Goal: Task Accomplishment & Management: Manage account settings

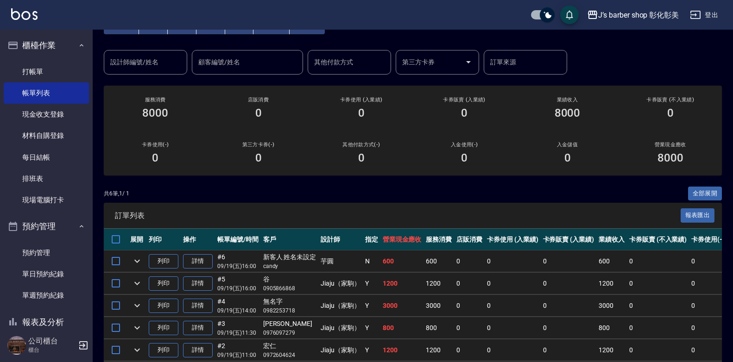
scroll to position [122, 0]
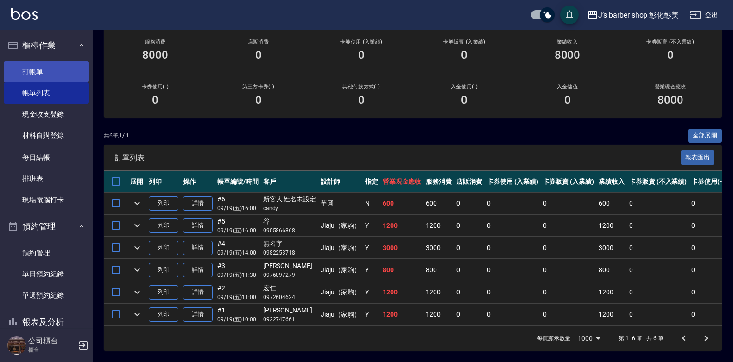
click at [43, 72] on link "打帳單" at bounding box center [46, 71] width 85 height 21
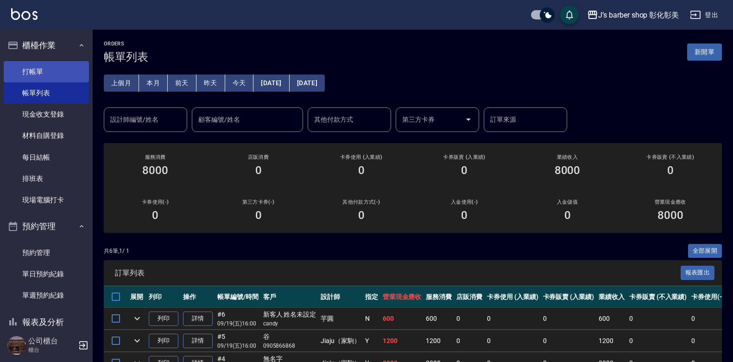
click at [36, 70] on link "打帳單" at bounding box center [46, 71] width 85 height 21
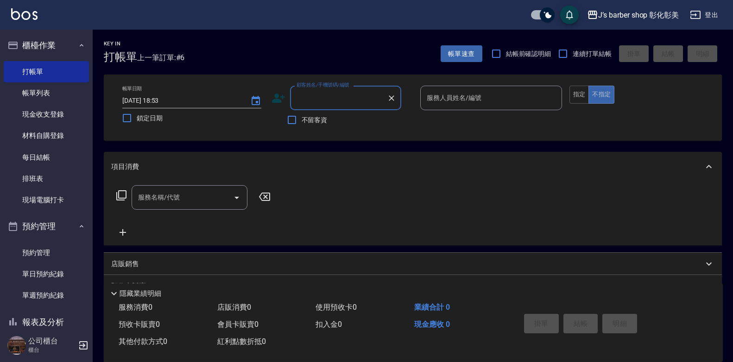
click at [356, 103] on input "顧客姓名/手機號碼/編號" at bounding box center [338, 98] width 89 height 16
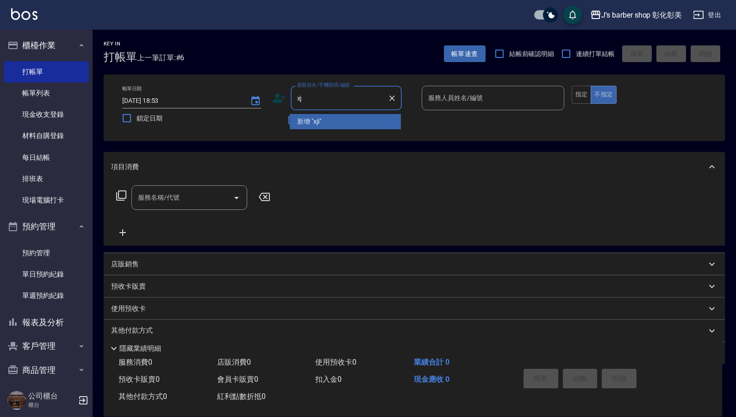
type input "x"
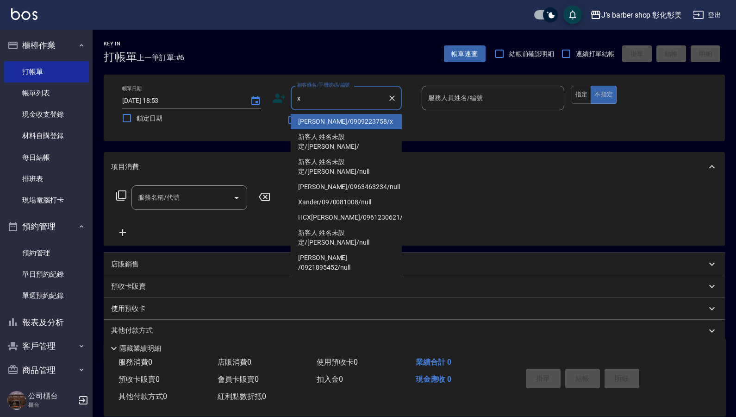
drag, startPoint x: 394, startPoint y: 99, endPoint x: 369, endPoint y: 93, distance: 25.8
click at [393, 99] on icon "Clear" at bounding box center [392, 98] width 6 height 6
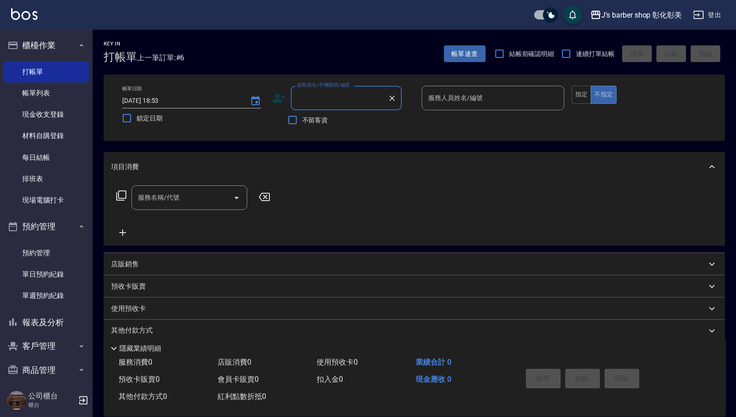
click at [331, 98] on input "顧客姓名/手機號碼/編號" at bounding box center [339, 98] width 89 height 16
type input "x"
drag, startPoint x: 291, startPoint y: 0, endPoint x: 239, endPoint y: 248, distance: 253.0
click at [277, 139] on div "J’s barber shop 彰化彰美 登出 櫃檯作業 打帳單 帳單列表 現金收支登錄 材料自購登錄 每日結帳 排班表 現場電腦打卡 預約管理 預約管理 單…" at bounding box center [368, 226] width 736 height 453
click at [239, 248] on div "項目消費 服務名稱/代號 服務名稱/代號 店販銷售 服務人員姓名/編號 服務人員姓名/編號 商品代號/名稱 商品代號/名稱 預收卡販賣 卡券名稱/代號 卡券名…" at bounding box center [414, 258] width 621 height 212
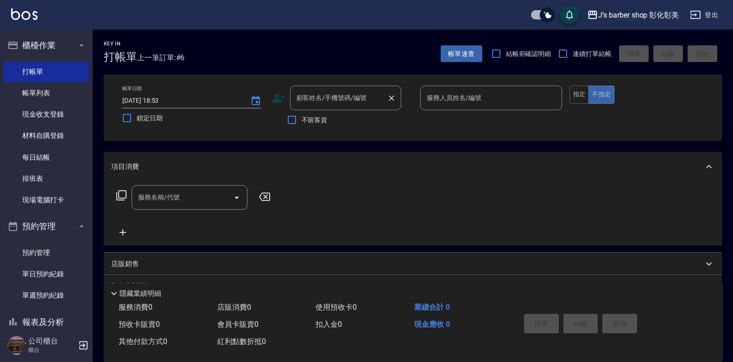
click at [332, 98] on div "顧客姓名/手機號碼/編號 顧客姓名/手機號碼/編號" at bounding box center [345, 98] width 111 height 25
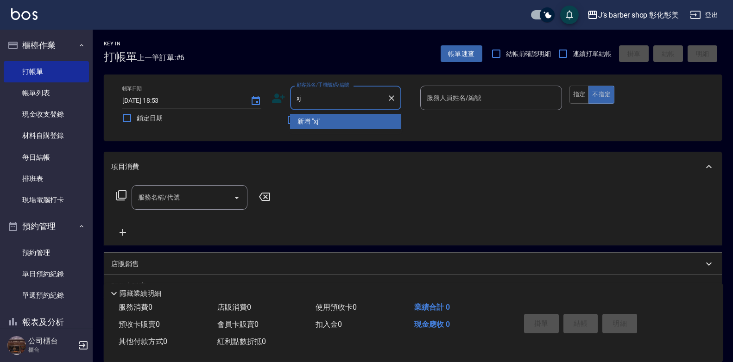
type input "x"
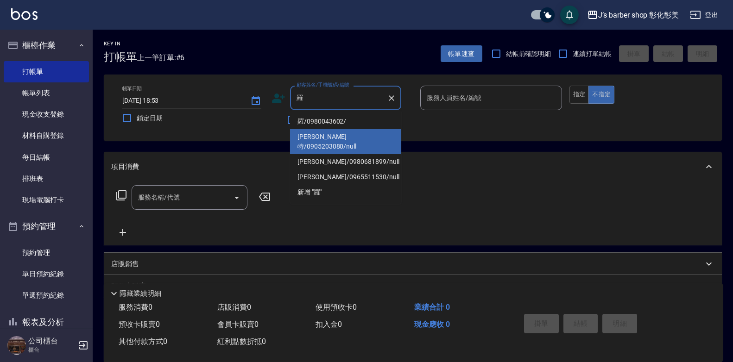
click at [305, 139] on li "[PERSON_NAME]特/0905203080/null" at bounding box center [345, 141] width 111 height 25
type input "[PERSON_NAME]特/0905203080/null"
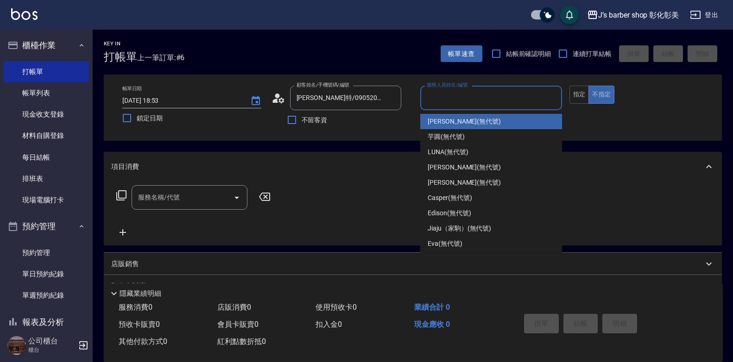
click at [470, 99] on input "服務人員姓名/編號" at bounding box center [490, 98] width 133 height 16
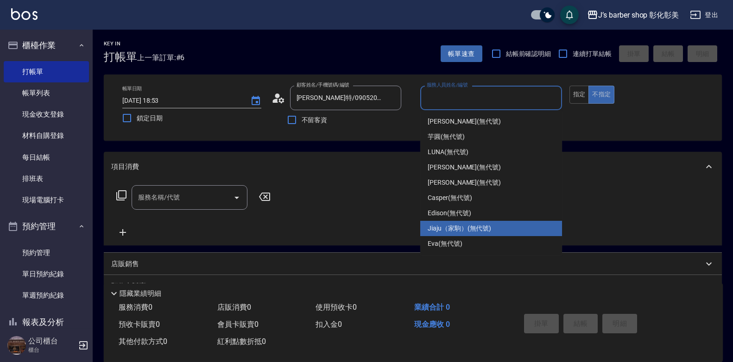
click at [430, 229] on span "Jiaju（家駒） (無代號)" at bounding box center [458, 229] width 63 height 10
type input "Jiaju（家駒）(無代號)"
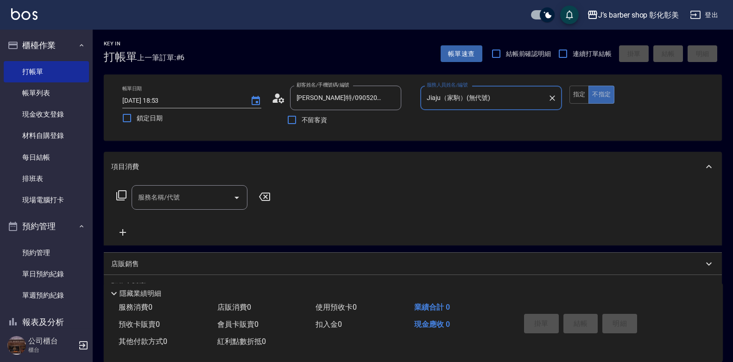
click at [179, 208] on div "服務名稱/代號" at bounding box center [190, 197] width 116 height 25
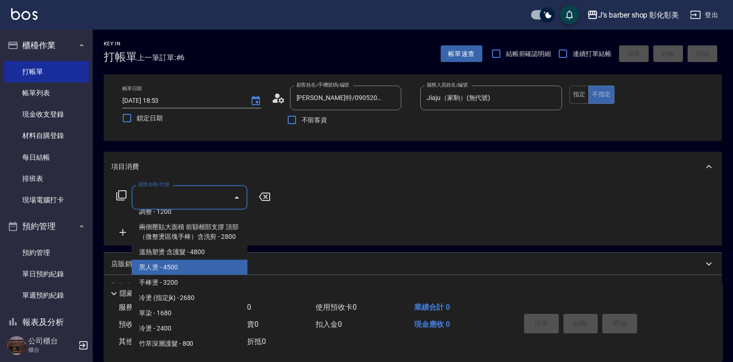
scroll to position [263, 0]
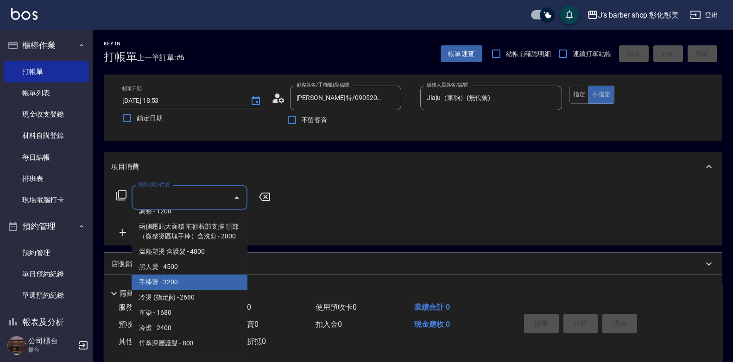
click at [151, 282] on span "手棒燙 - 3200" at bounding box center [190, 282] width 116 height 15
type input "手棒燙(HP1)"
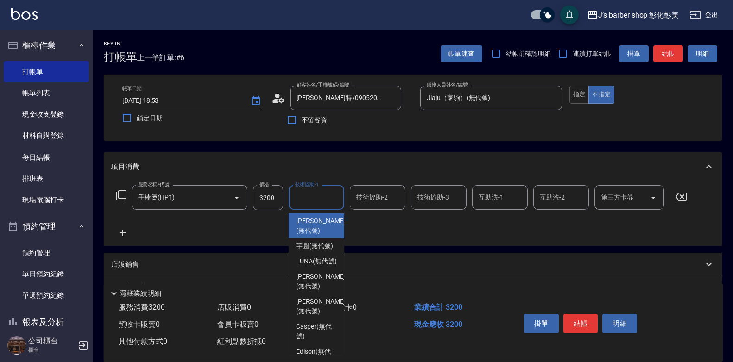
click at [304, 201] on input "技術協助-1" at bounding box center [316, 197] width 47 height 16
click at [323, 250] on span "芋圓 (無代號)" at bounding box center [314, 246] width 37 height 10
type input "芋圓(無代號)"
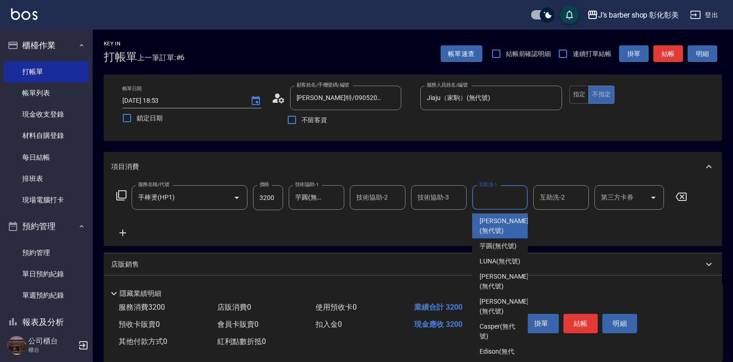
click at [495, 198] on input "互助洗-1" at bounding box center [499, 197] width 47 height 16
click at [487, 251] on span "芋圓 (無代號)" at bounding box center [497, 246] width 37 height 10
type input "芋圓(無代號)"
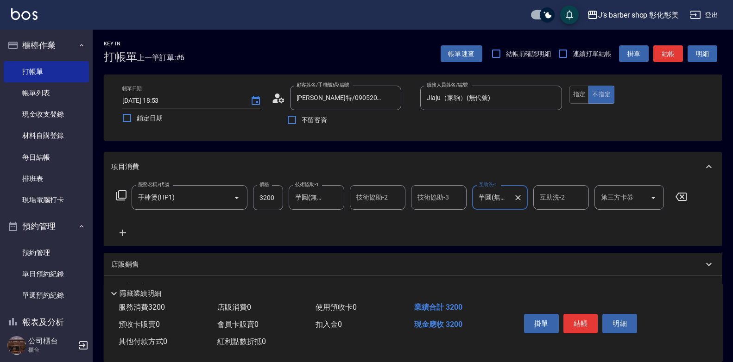
click at [373, 200] on input "技術協助-2" at bounding box center [377, 197] width 47 height 16
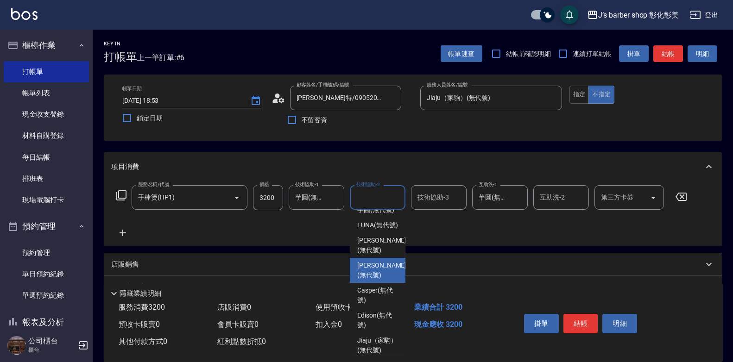
scroll to position [78, 0]
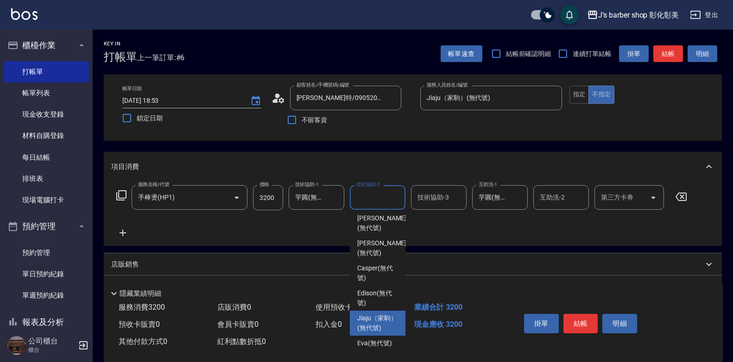
click at [364, 314] on span "Jiaju（家駒） (無代號)" at bounding box center [377, 323] width 41 height 19
type input "Jiaju（家駒）(無代號)"
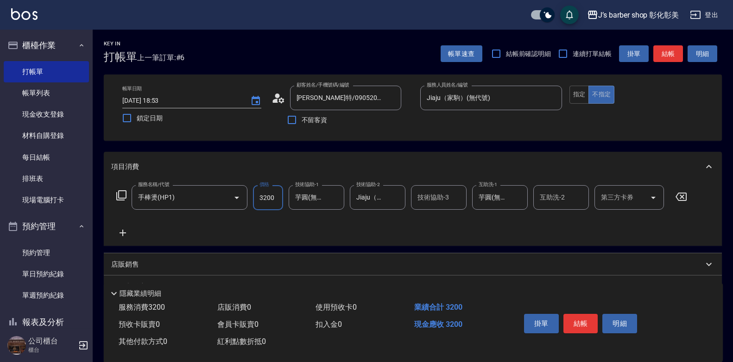
click at [266, 198] on input "3200" at bounding box center [268, 197] width 30 height 25
click at [264, 188] on input "3200" at bounding box center [268, 197] width 30 height 25
click at [261, 196] on input "3200" at bounding box center [268, 197] width 30 height 25
drag, startPoint x: 261, startPoint y: 196, endPoint x: 273, endPoint y: 199, distance: 12.3
click at [273, 199] on input "3200" at bounding box center [268, 197] width 30 height 25
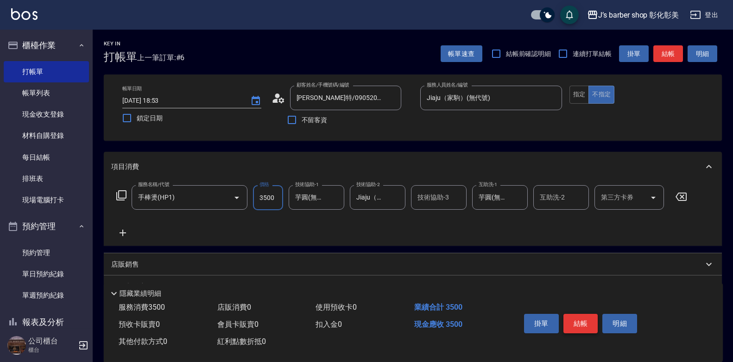
type input "3500"
click at [580, 322] on button "結帳" at bounding box center [580, 323] width 35 height 19
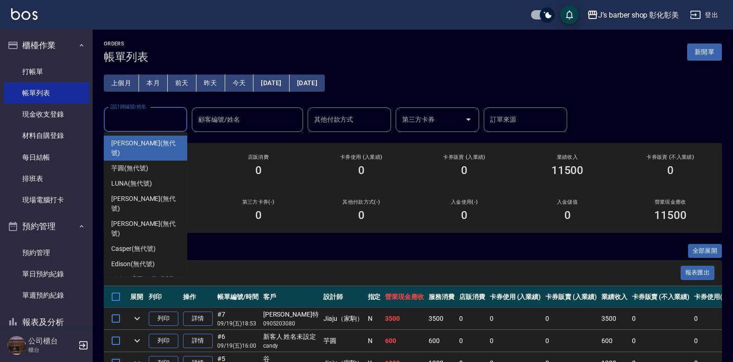
click at [145, 125] on input "設計師編號/姓名" at bounding box center [145, 120] width 75 height 16
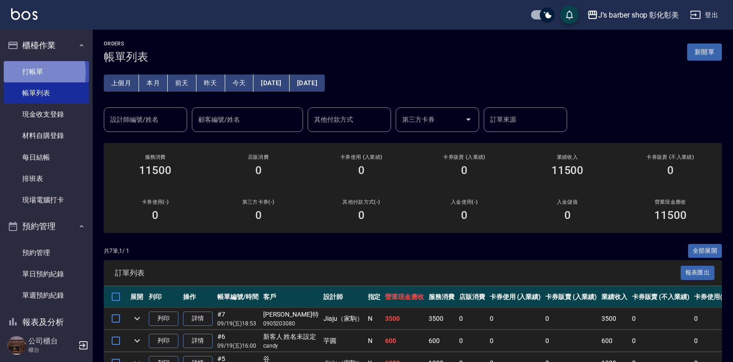
click at [19, 72] on link "打帳單" at bounding box center [46, 71] width 85 height 21
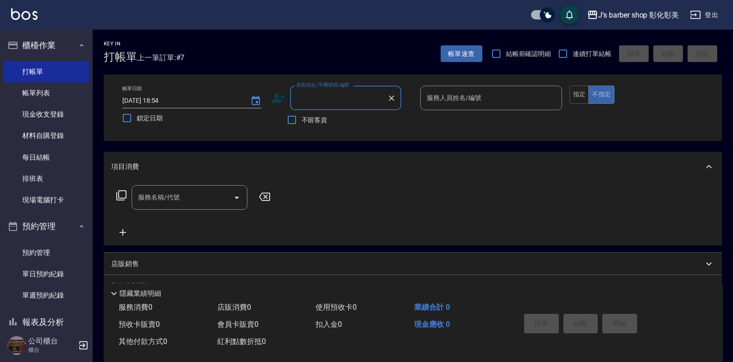
click at [298, 98] on input "顧客姓名/手機號碼/編號" at bounding box center [338, 98] width 89 height 16
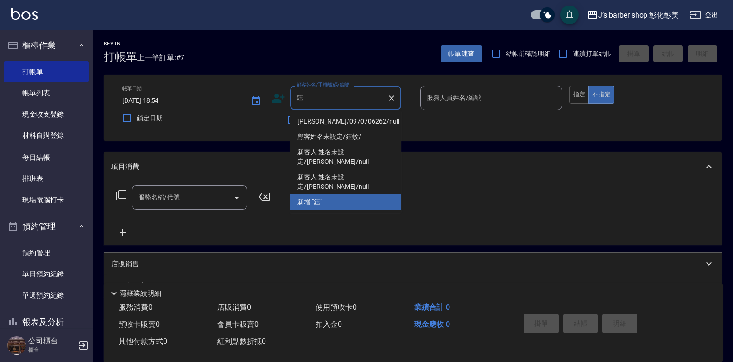
click at [311, 119] on li "[PERSON_NAME]/0970706262/null" at bounding box center [345, 121] width 111 height 15
type input "[PERSON_NAME]/0970706262/null"
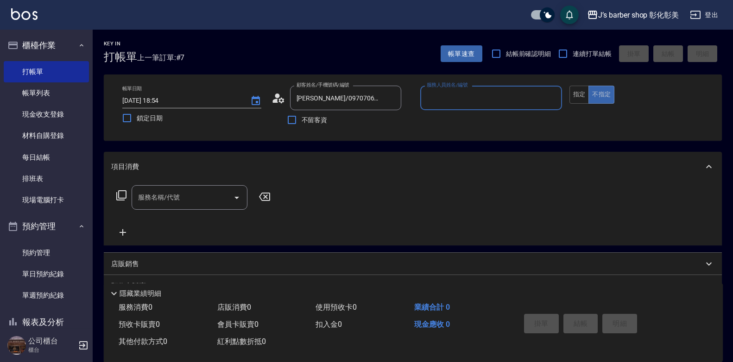
click at [437, 92] on input "服務人員姓名/編號" at bounding box center [490, 98] width 133 height 16
click at [440, 101] on input "服務人員姓名/編號" at bounding box center [490, 98] width 133 height 16
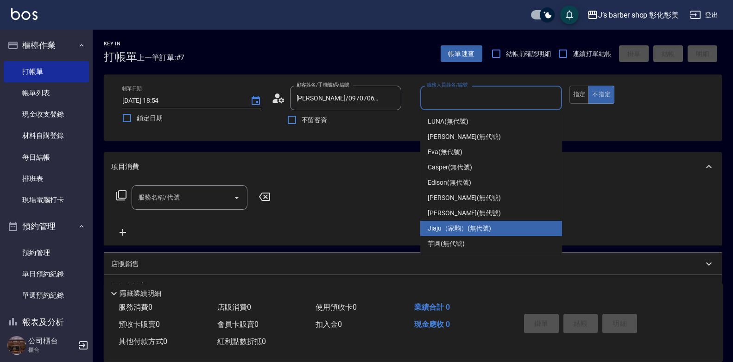
click at [448, 230] on span "Jiaju（家駒） (無代號)" at bounding box center [458, 229] width 63 height 10
type input "Jiaju（家駒）(無代號)"
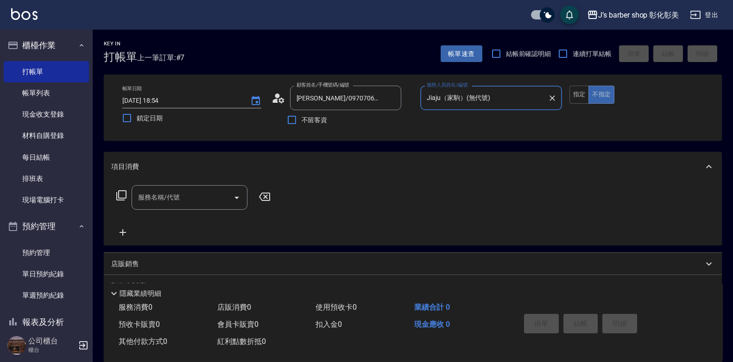
click at [237, 197] on icon "Open" at bounding box center [236, 198] width 5 height 2
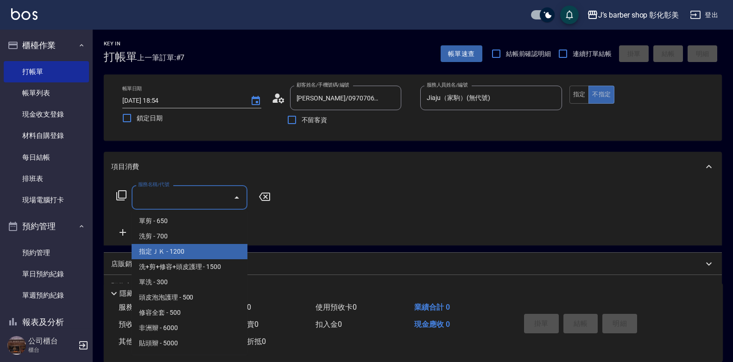
click at [170, 251] on span "指定ＪＫ - 1200" at bounding box center [190, 251] width 116 height 15
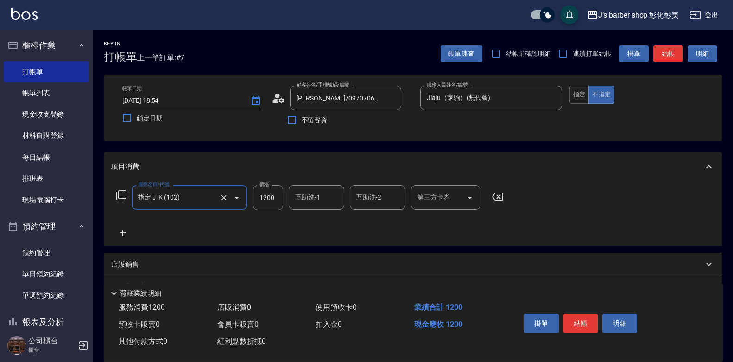
click at [121, 232] on icon at bounding box center [122, 232] width 23 height 11
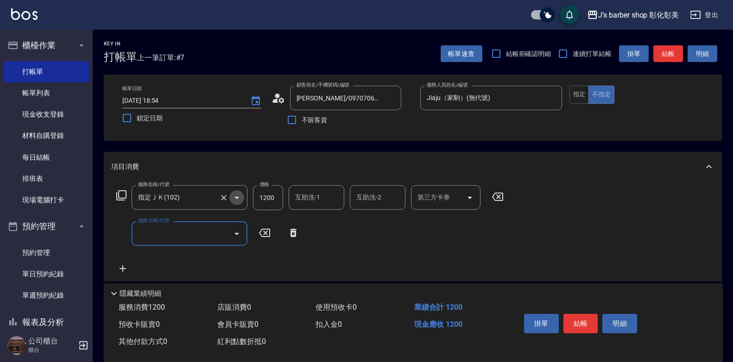
click at [234, 195] on icon "Open" at bounding box center [236, 197] width 11 height 11
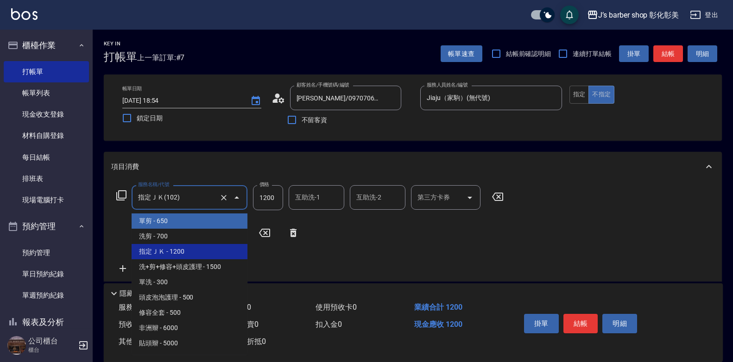
click at [161, 221] on span "單剪 - 650" at bounding box center [190, 220] width 116 height 15
type input "單剪(100)"
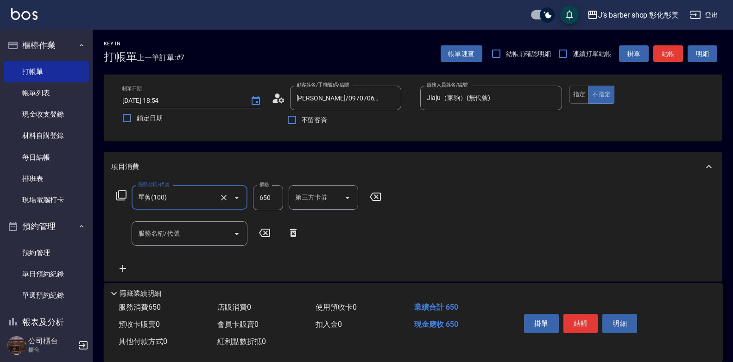
click at [260, 198] on input "650" at bounding box center [268, 197] width 30 height 25
click at [236, 236] on icon "Open" at bounding box center [236, 233] width 11 height 11
type input "1100"
click at [242, 233] on icon "Open" at bounding box center [236, 233] width 11 height 11
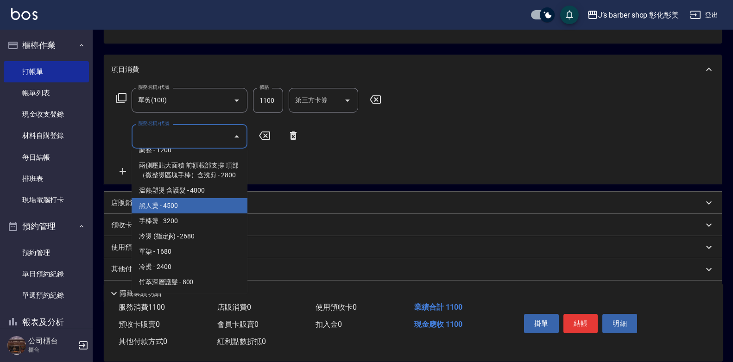
scroll to position [127, 0]
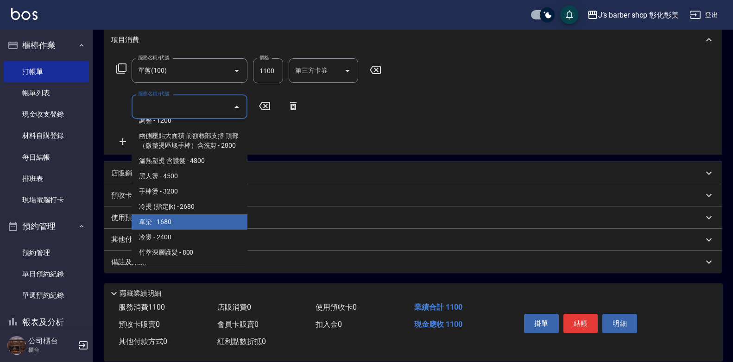
click at [163, 222] on span "單染 - 1680" at bounding box center [190, 221] width 116 height 15
type input "單染(L01)"
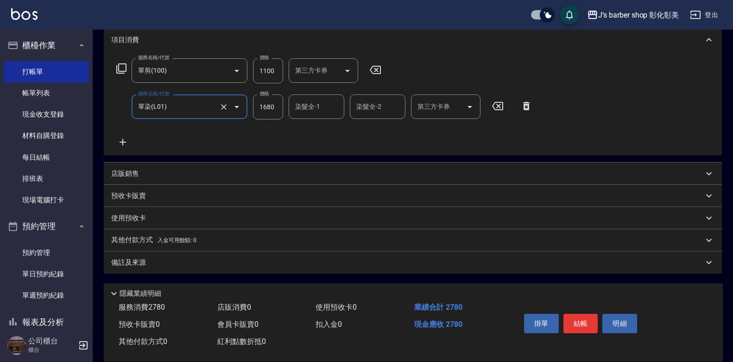
click at [269, 107] on input "1680" at bounding box center [268, 106] width 30 height 25
type input "200"
click at [307, 108] on div "染髮全-1 染髮全-1" at bounding box center [317, 106] width 56 height 25
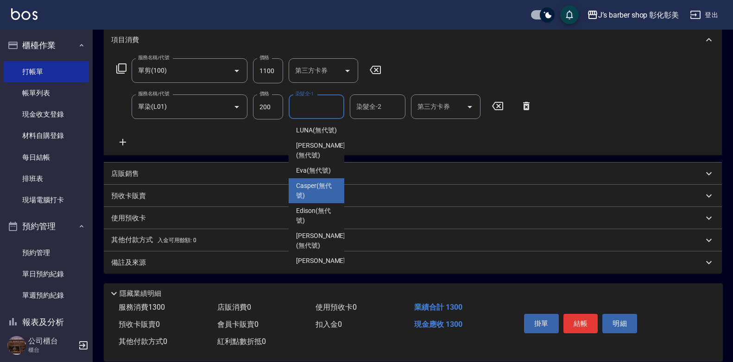
scroll to position [78, 0]
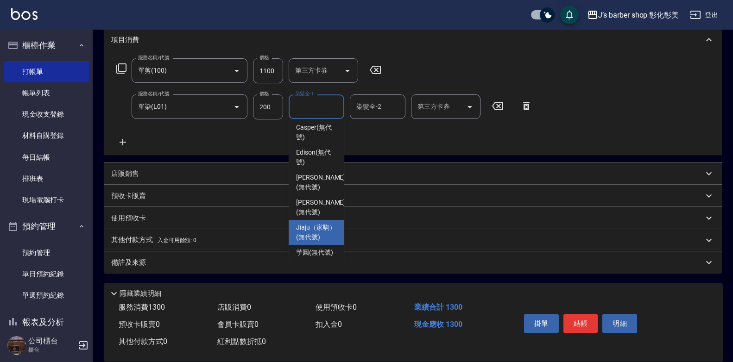
click at [314, 223] on span "Jiaju（家駒） (無代號)" at bounding box center [316, 232] width 41 height 19
type input "Jiaju（家駒）(無代號)"
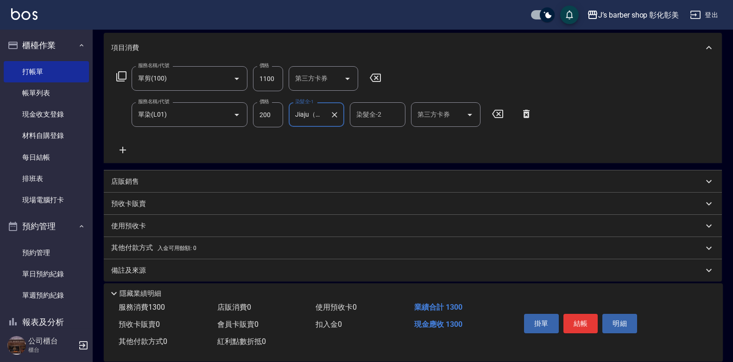
scroll to position [127, 0]
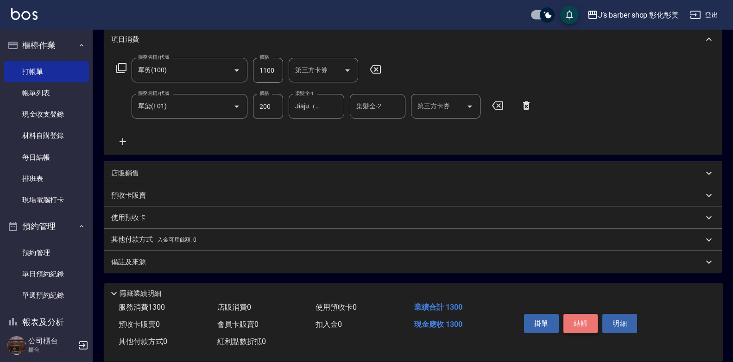
click at [571, 321] on button "結帳" at bounding box center [580, 323] width 35 height 19
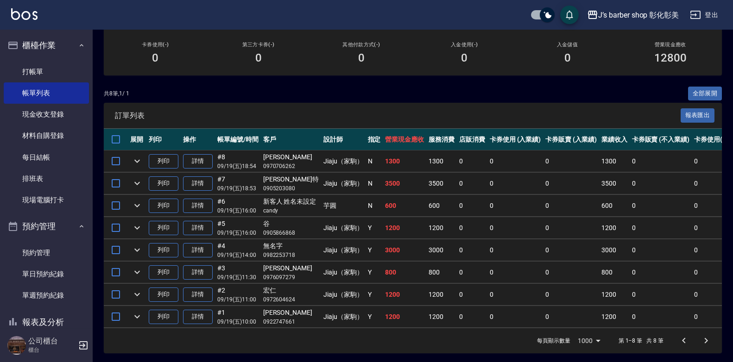
scroll to position [167, 0]
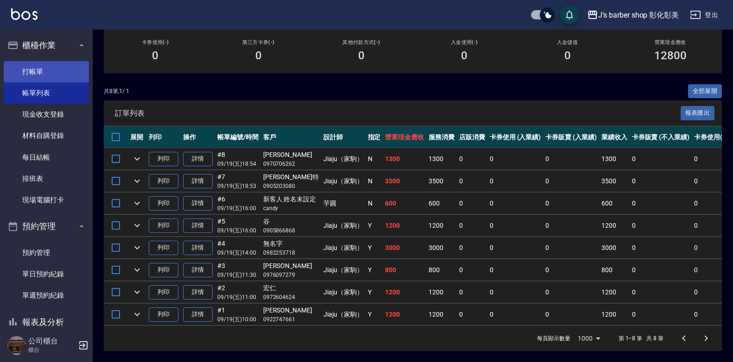
click at [59, 66] on link "打帳單" at bounding box center [46, 71] width 85 height 21
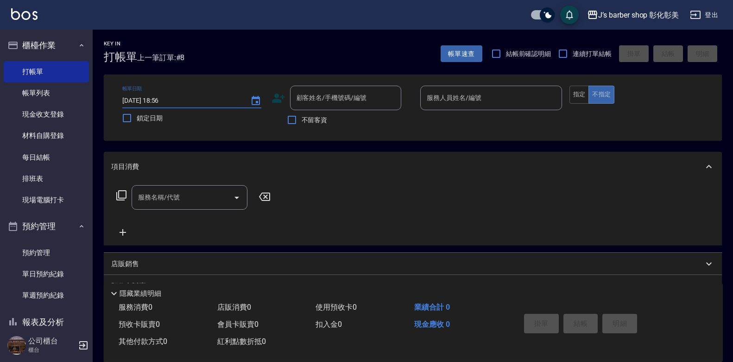
click at [168, 99] on input "[DATE] 18:56" at bounding box center [181, 100] width 119 height 15
type input "[DATE] 18:30"
click at [307, 97] on input "顧客姓名/手機號碼/編號" at bounding box center [338, 98] width 89 height 16
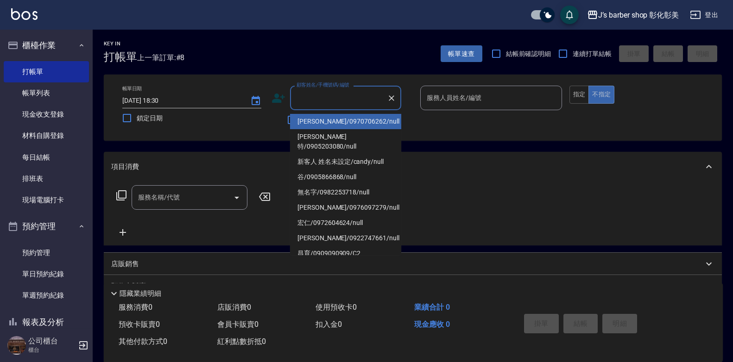
click at [278, 122] on div "不留客資" at bounding box center [336, 119] width 130 height 19
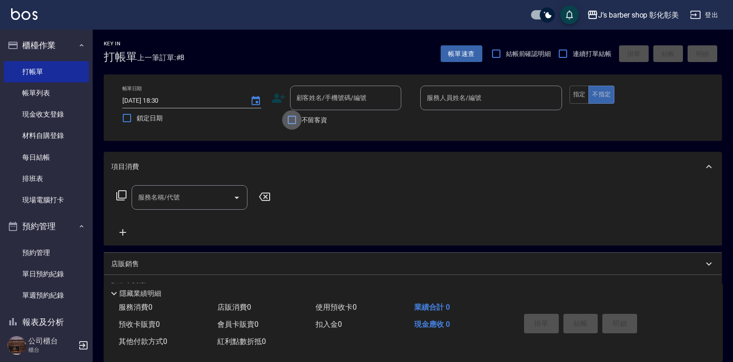
click at [289, 119] on input "不留客資" at bounding box center [291, 119] width 19 height 19
checkbox input "true"
click at [495, 97] on input "服務人員姓名/編號" at bounding box center [490, 98] width 133 height 16
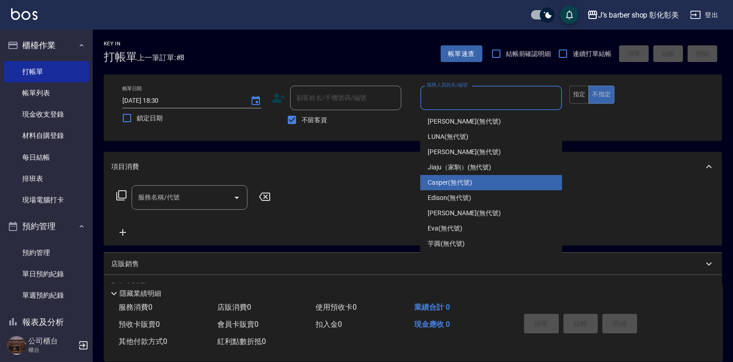
click at [446, 186] on span "Casper (無代號)" at bounding box center [449, 183] width 44 height 10
type input "Casper(無代號)"
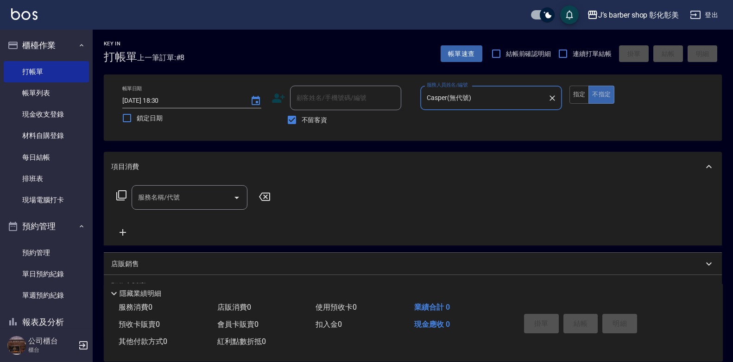
click at [151, 205] on input "服務名稱/代號" at bounding box center [183, 197] width 94 height 16
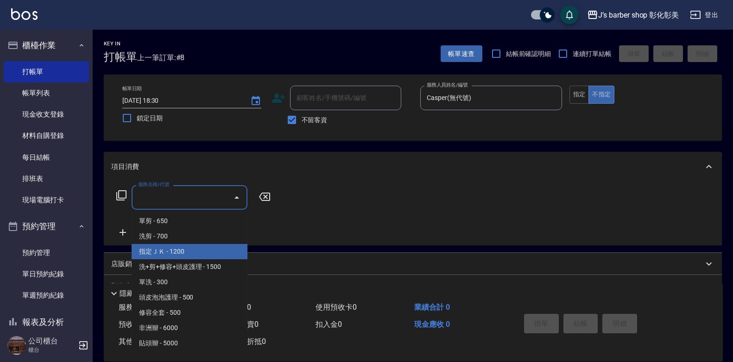
click at [191, 245] on span "指定ＪＫ - 1200" at bounding box center [190, 251] width 116 height 15
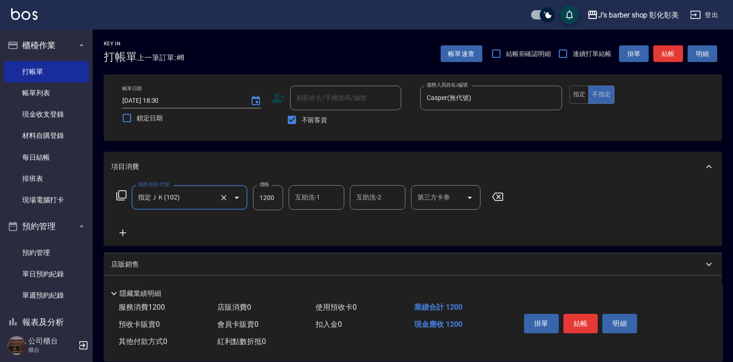
click at [235, 197] on icon "Open" at bounding box center [236, 198] width 5 height 2
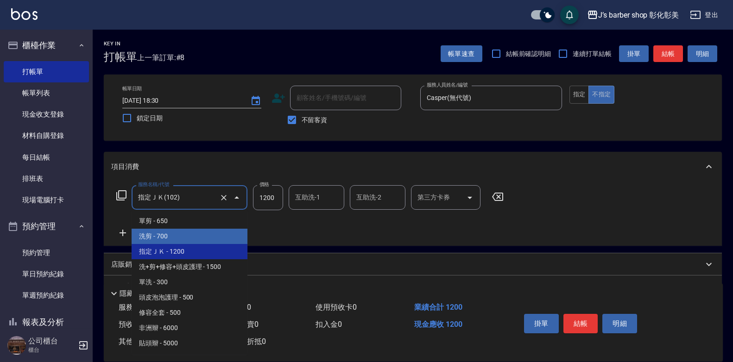
click at [184, 229] on span "洗剪 - 700" at bounding box center [190, 236] width 116 height 15
type input "洗剪(101)"
type input "700"
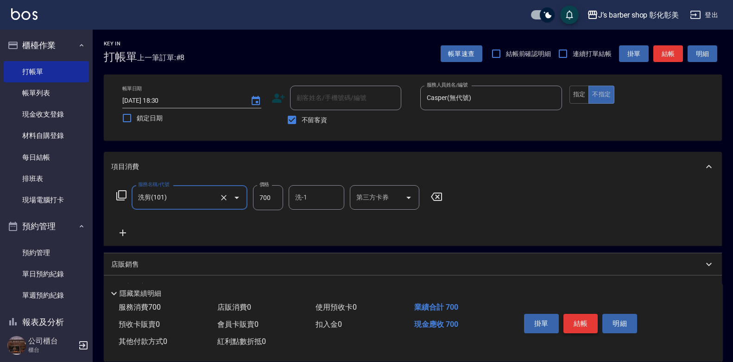
click at [582, 316] on button "結帳" at bounding box center [580, 323] width 35 height 19
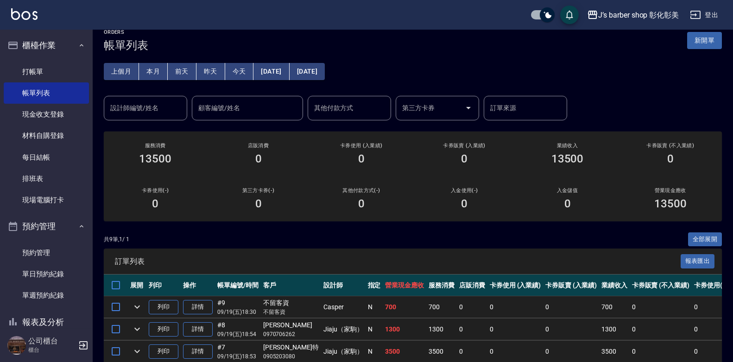
scroll to position [93, 0]
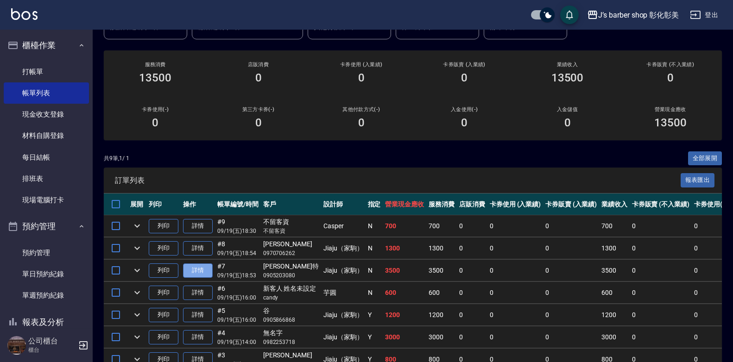
click at [199, 271] on link "詳情" at bounding box center [198, 271] width 30 height 14
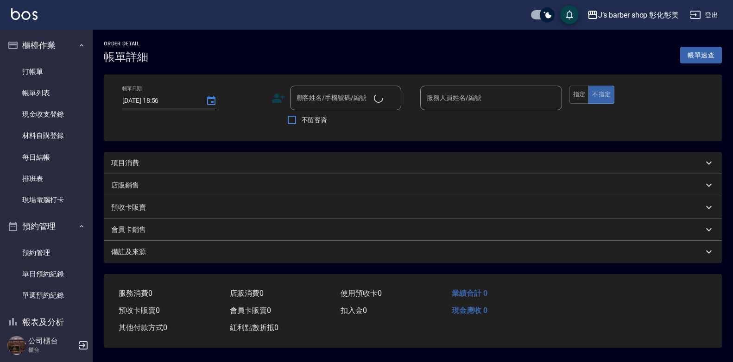
type input "[DATE] 18:53"
type input "Jiaju（家駒）(無代號)"
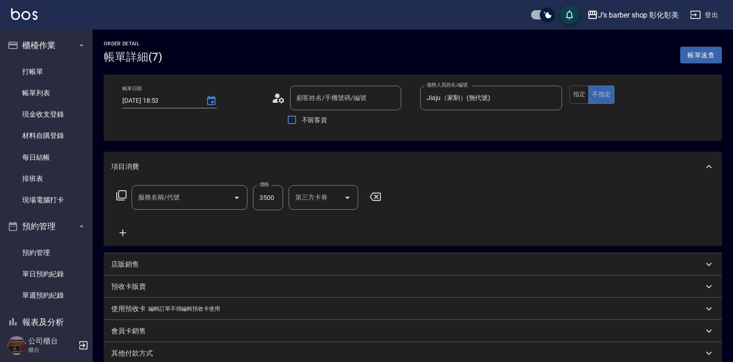
type input "[PERSON_NAME]特/0905203080/null"
type input "手棒燙(HP1)"
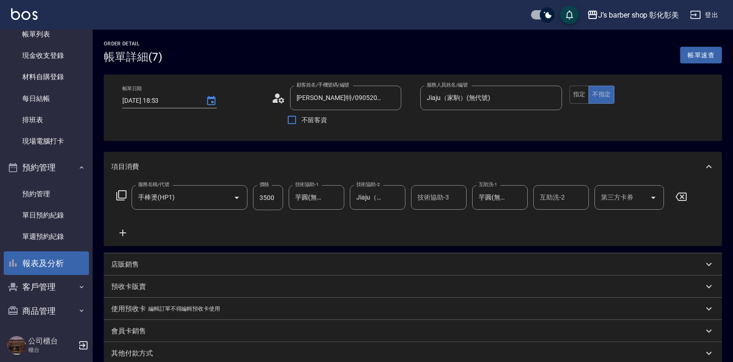
scroll to position [64, 0]
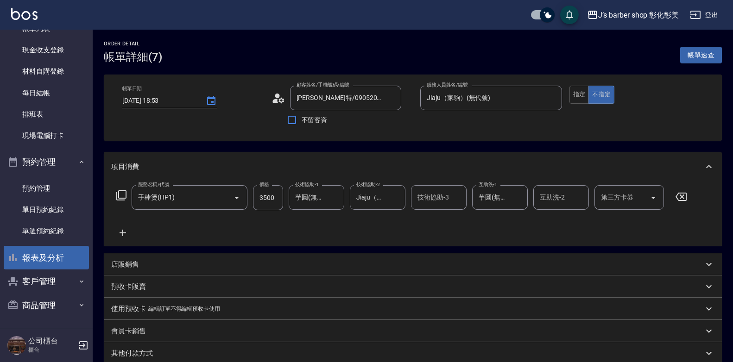
click at [36, 258] on button "報表及分析" at bounding box center [46, 258] width 85 height 24
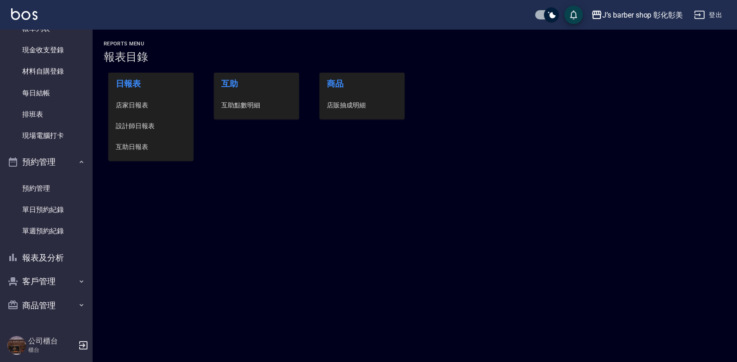
click at [232, 104] on span "互助點數明細" at bounding box center [256, 105] width 70 height 10
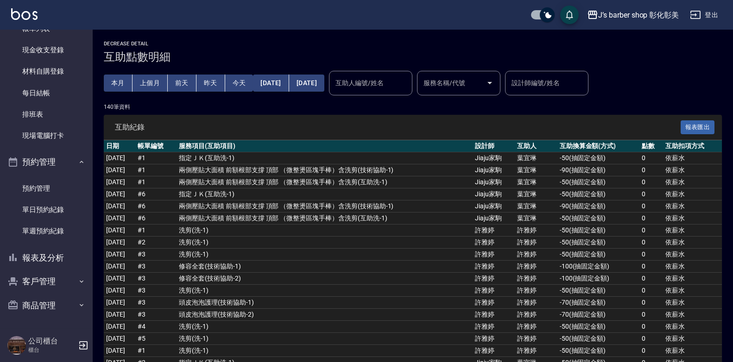
click at [385, 83] on div "互助人編號/姓名 互助人編號/姓名" at bounding box center [370, 83] width 83 height 25
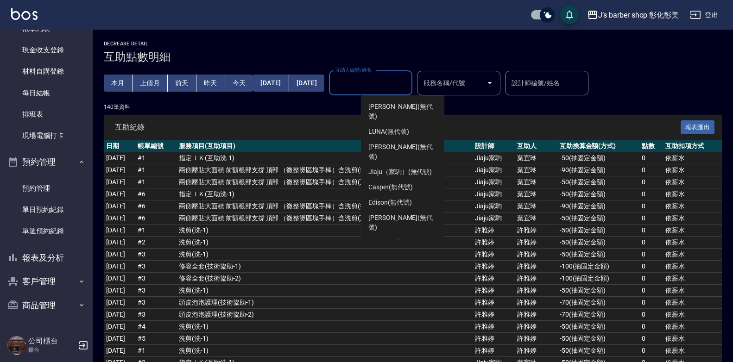
click at [389, 253] on span "芋圓 (無代號)" at bounding box center [386, 258] width 37 height 10
type input "芋圓(無代號)"
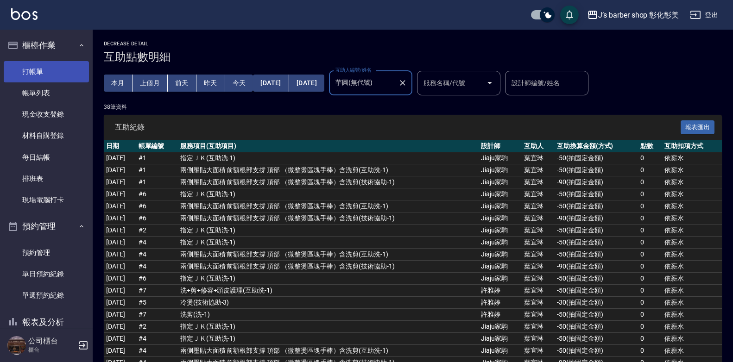
click at [37, 69] on link "打帳單" at bounding box center [46, 71] width 85 height 21
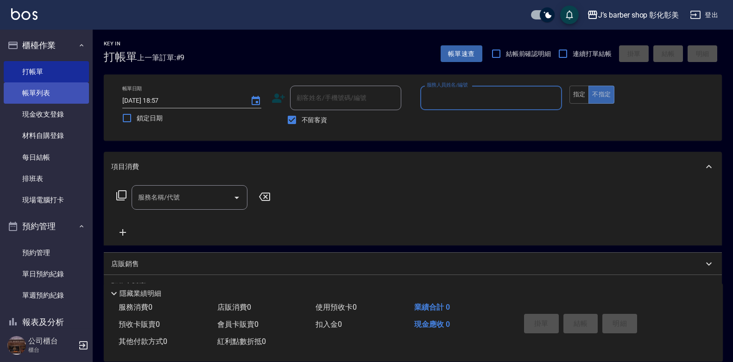
click at [37, 85] on link "帳單列表" at bounding box center [46, 92] width 85 height 21
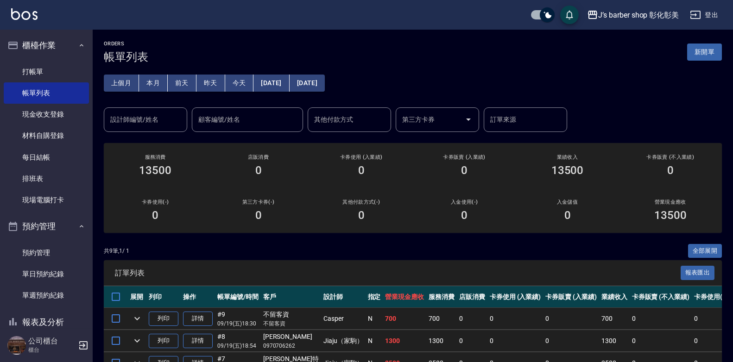
click at [270, 81] on button "[DATE]" at bounding box center [271, 83] width 36 height 17
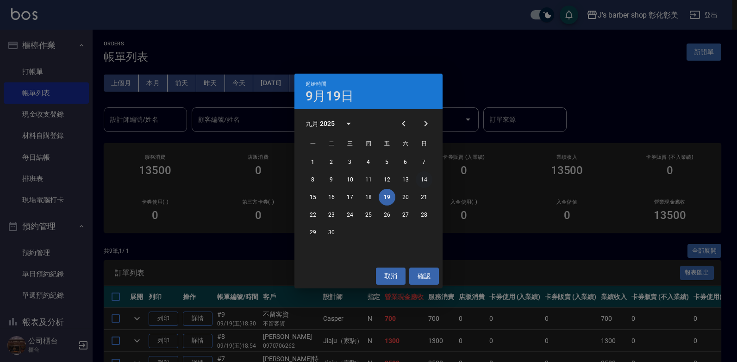
click at [420, 179] on button "14" at bounding box center [424, 179] width 17 height 17
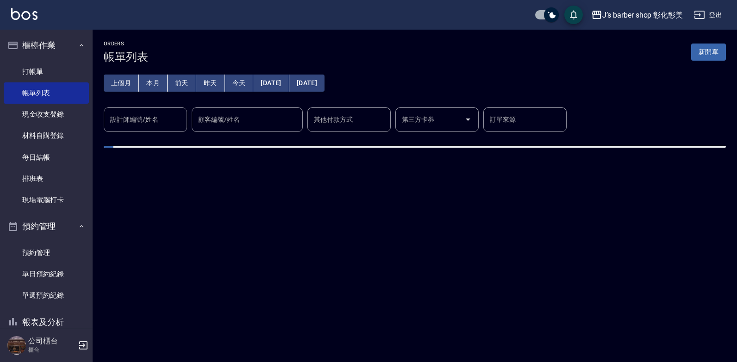
click at [420, 179] on div "ORDERS 帳單列表 新開單 上個月 本月 [DATE] [DATE] [DATE] [DATE] [DATE] 設計師編號/姓名 設計師編號/姓名 顧客編…" at bounding box center [368, 181] width 737 height 362
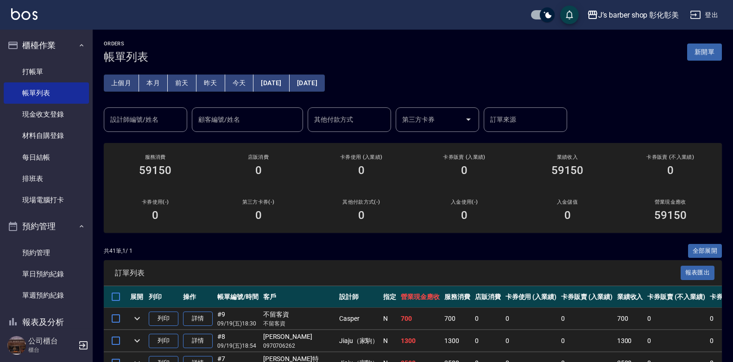
drag, startPoint x: 324, startPoint y: 93, endPoint x: 324, endPoint y: 86, distance: 6.5
click at [324, 92] on div "上個月 本月 [DATE] [DATE] [DATE] [DATE] [DATE] 設計師編號/姓名 設計師編號/姓名 顧客編號/姓名 顧客編號/姓名 其他付…" at bounding box center [413, 97] width 618 height 69
click at [324, 86] on button "[DATE]" at bounding box center [306, 83] width 35 height 17
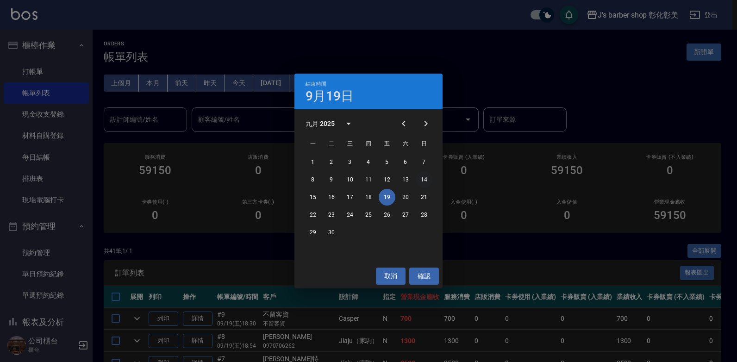
click at [425, 178] on button "14" at bounding box center [424, 179] width 17 height 17
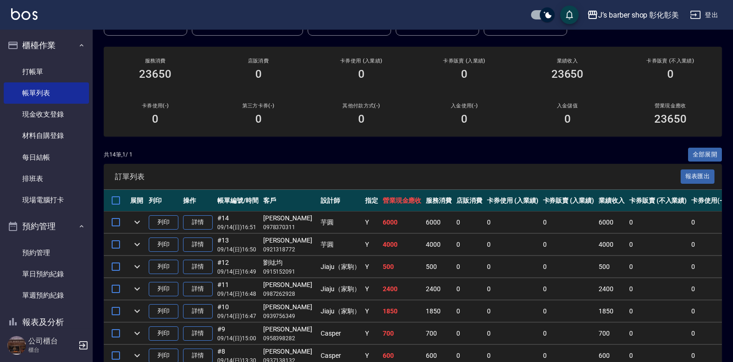
scroll to position [232, 0]
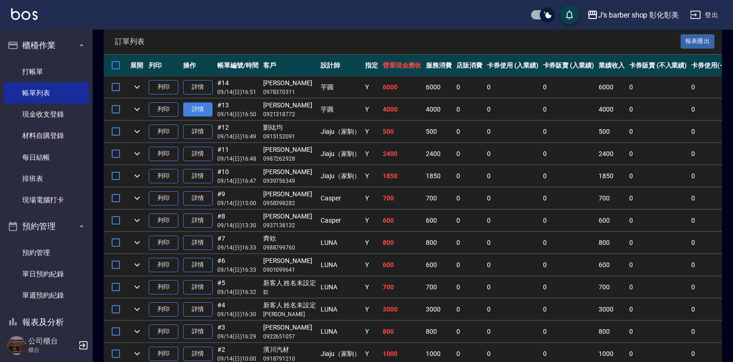
click at [210, 110] on link "詳情" at bounding box center [198, 109] width 30 height 14
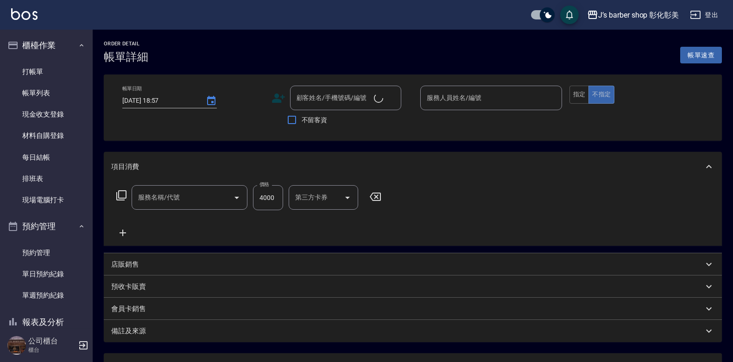
type input "[DATE] 16:50"
type input "芋圓(無代號)"
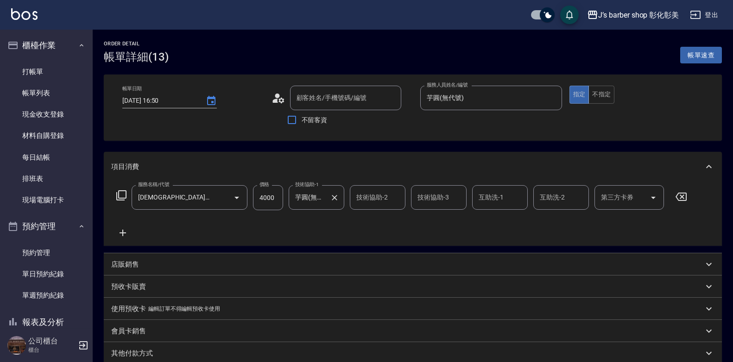
type input "[DEMOGRAPHIC_DATA]燙(Gp6)"
type input "[PERSON_NAME]/0921318772/null"
click at [331, 198] on icon "Clear" at bounding box center [334, 197] width 9 height 9
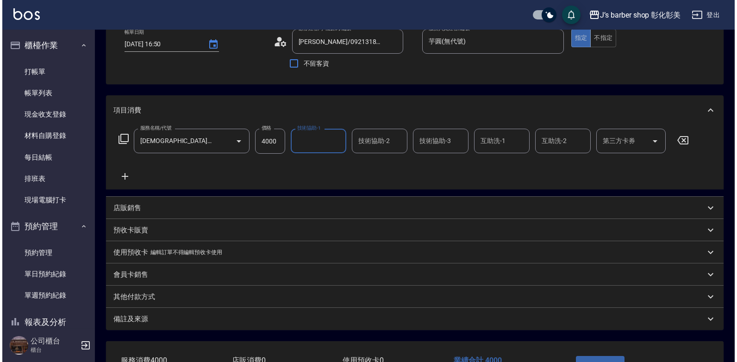
scroll to position [125, 0]
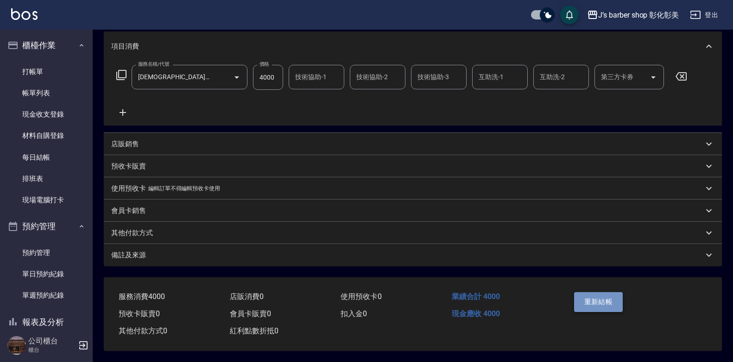
click at [602, 293] on button "重新結帳" at bounding box center [598, 301] width 49 height 19
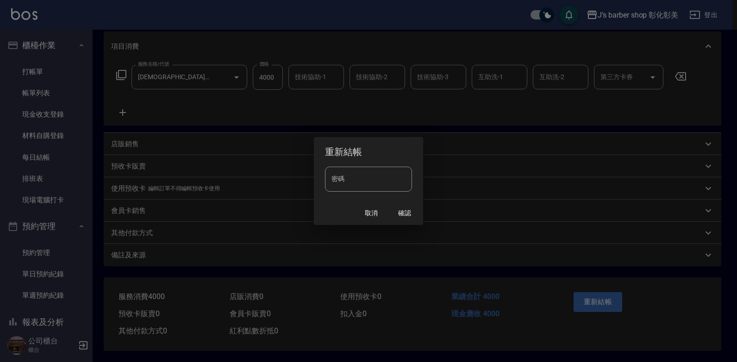
click at [363, 177] on input "密碼" at bounding box center [368, 179] width 87 height 25
type input "****"
click at [413, 210] on button "確認" at bounding box center [405, 213] width 30 height 17
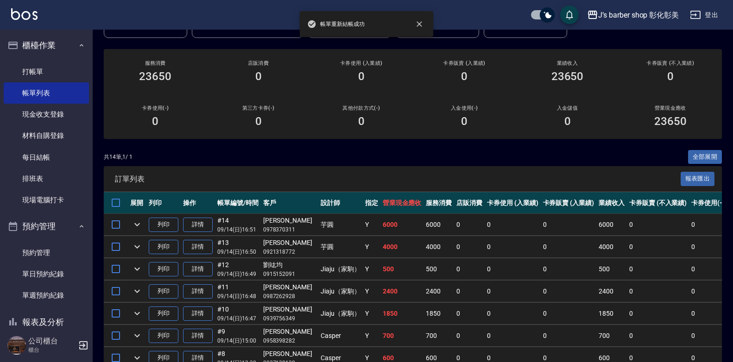
scroll to position [139, 0]
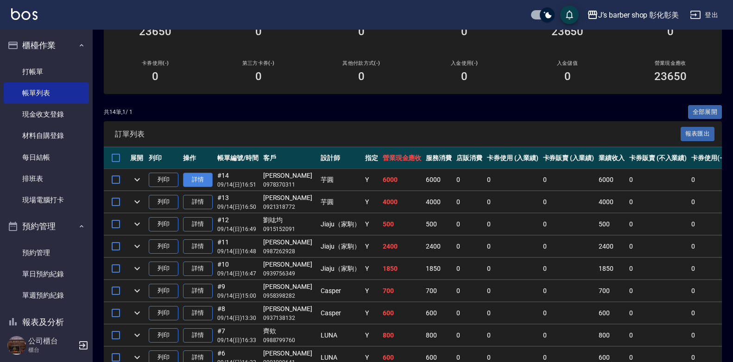
click at [208, 182] on link "詳情" at bounding box center [198, 180] width 30 height 14
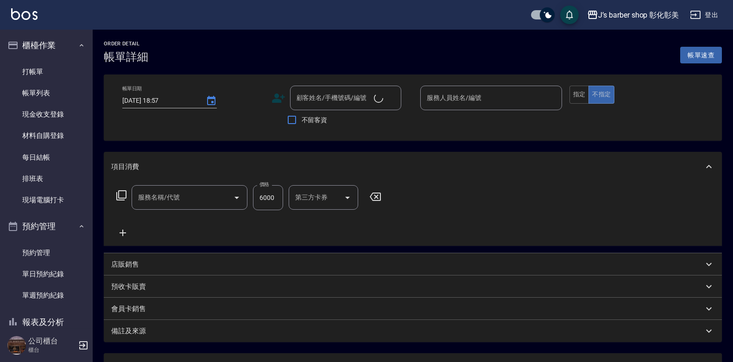
type input "[DATE] 16:51"
type input "芋圓(無代號)"
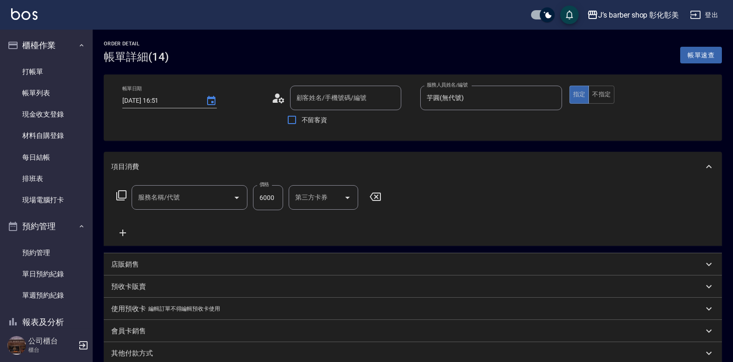
type input "[PERSON_NAME]/0978370311/null"
type input "非洲辮(301)"
click at [339, 198] on button "Clear" at bounding box center [334, 197] width 13 height 13
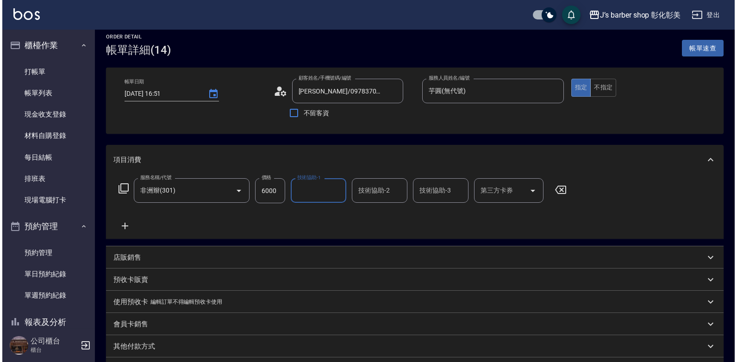
scroll to position [125, 0]
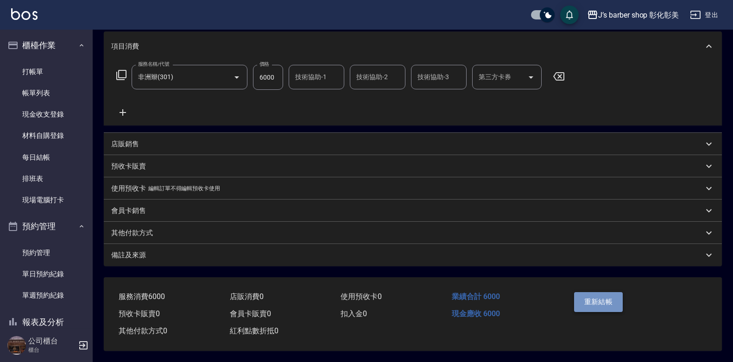
click at [592, 301] on button "重新結帳" at bounding box center [598, 301] width 49 height 19
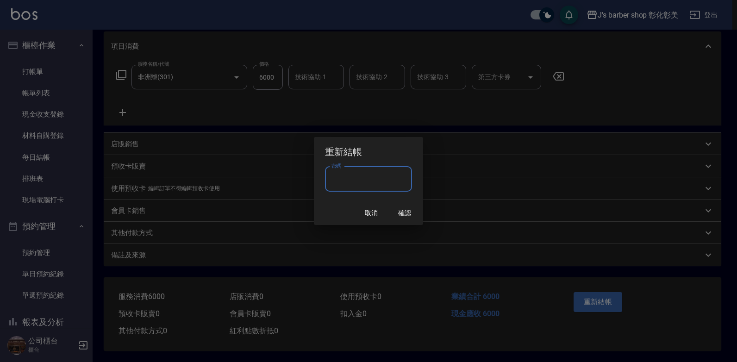
click at [353, 179] on input "密碼" at bounding box center [368, 179] width 87 height 25
type input "****"
click at [403, 213] on button "確認" at bounding box center [405, 213] width 30 height 17
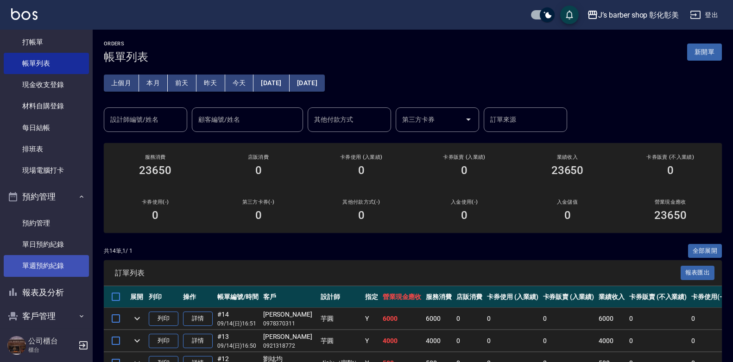
scroll to position [64, 0]
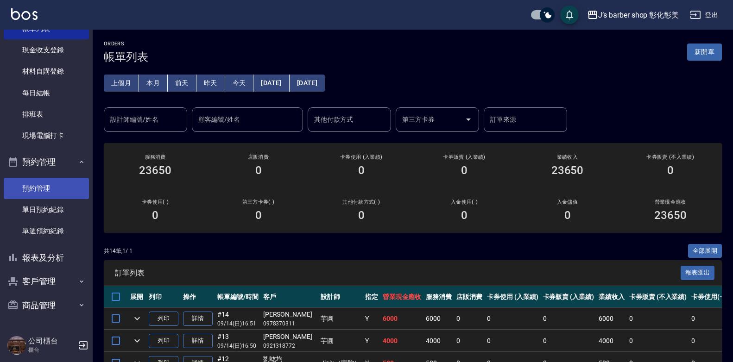
click at [23, 190] on link "預約管理" at bounding box center [46, 188] width 85 height 21
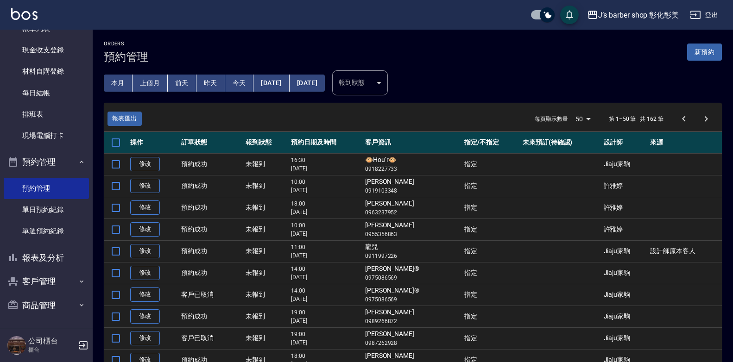
click at [247, 81] on button "今天" at bounding box center [239, 83] width 29 height 17
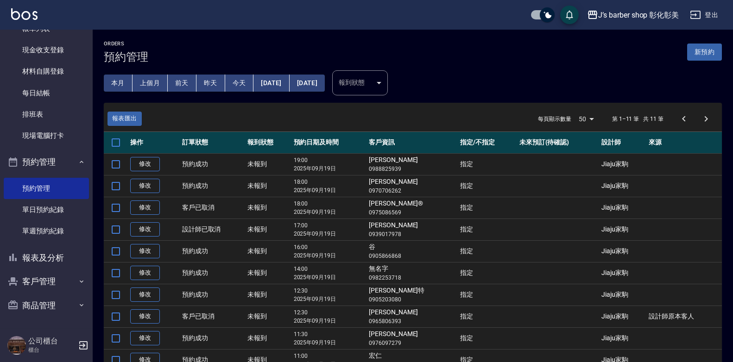
click at [289, 80] on button "[DATE]" at bounding box center [271, 83] width 36 height 17
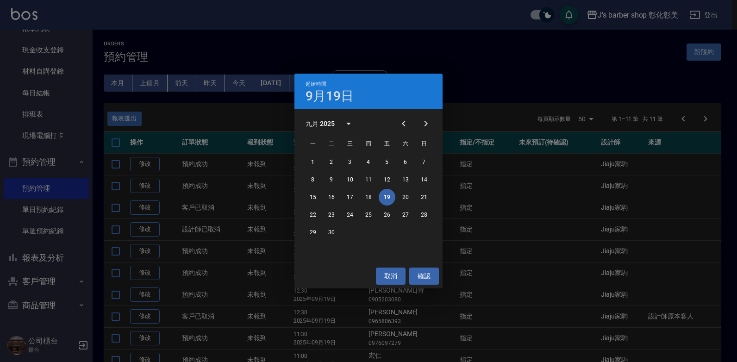
click at [489, 90] on div "起始時間 [DATE] 九月 2025 一 二 三 四 五 六 日 1 2 3 4 5 6 7 8 9 10 11 12 13 14 15 16 17 18 …" at bounding box center [368, 181] width 737 height 362
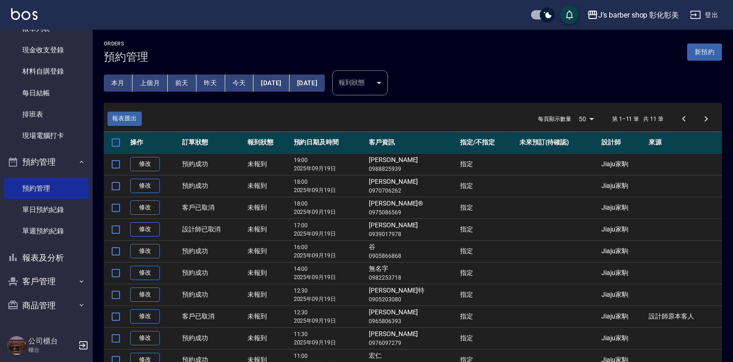
click at [325, 89] on button "[DATE]" at bounding box center [306, 83] width 35 height 17
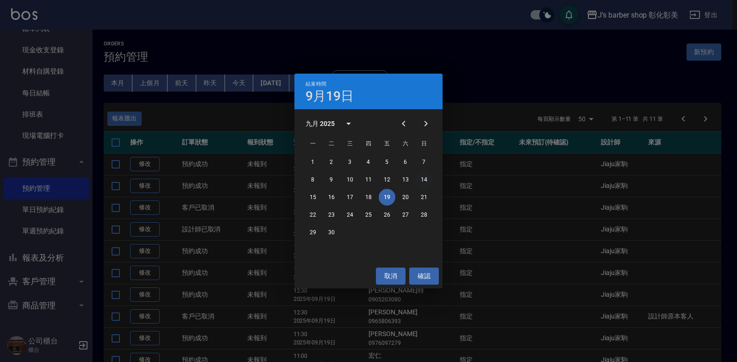
click at [420, 179] on button "14" at bounding box center [424, 179] width 17 height 17
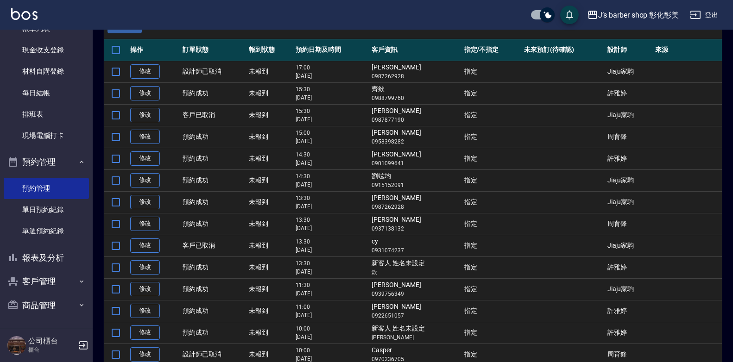
scroll to position [185, 0]
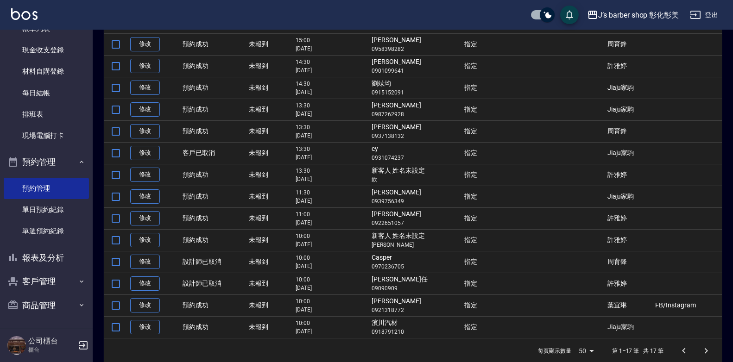
click at [224, 302] on td "預約成功" at bounding box center [213, 306] width 66 height 22
click at [160, 303] on link "修改" at bounding box center [145, 305] width 30 height 14
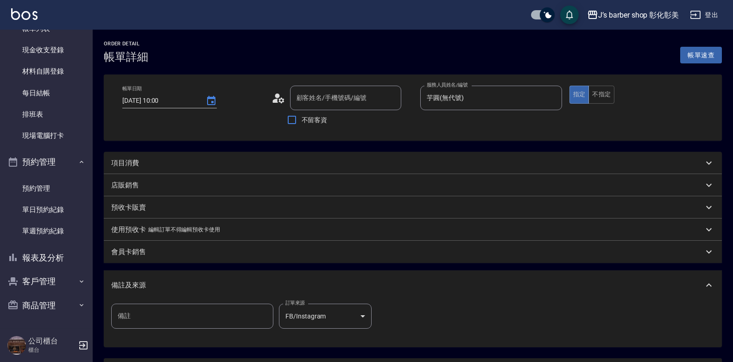
type input "[DATE] 10:00"
type input "芋圓(無代號)"
type input "[PERSON_NAME]/0921318772/null"
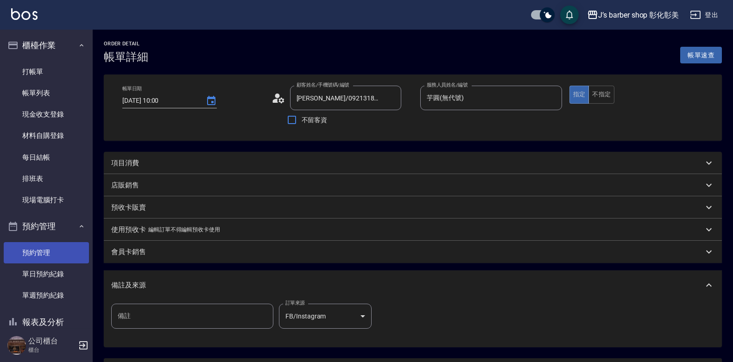
click at [51, 251] on link "預約管理" at bounding box center [46, 252] width 85 height 21
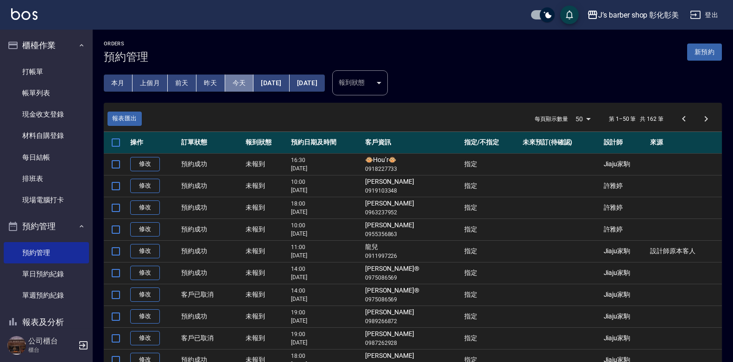
click at [243, 75] on button "今天" at bounding box center [239, 83] width 29 height 17
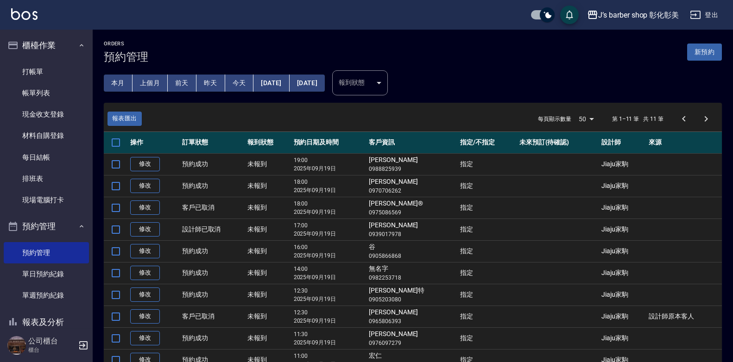
click at [289, 79] on button "[DATE]" at bounding box center [271, 83] width 36 height 17
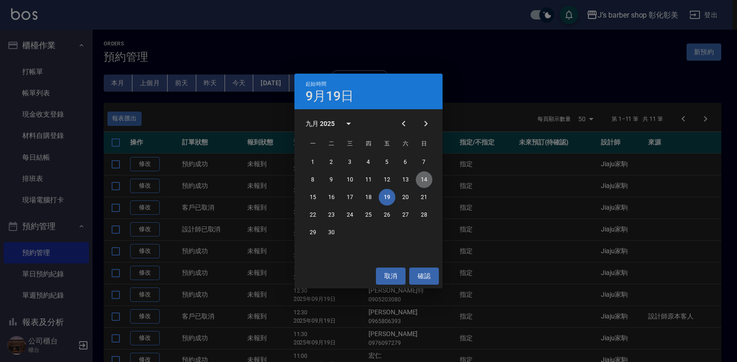
click at [424, 179] on button "14" at bounding box center [424, 179] width 17 height 17
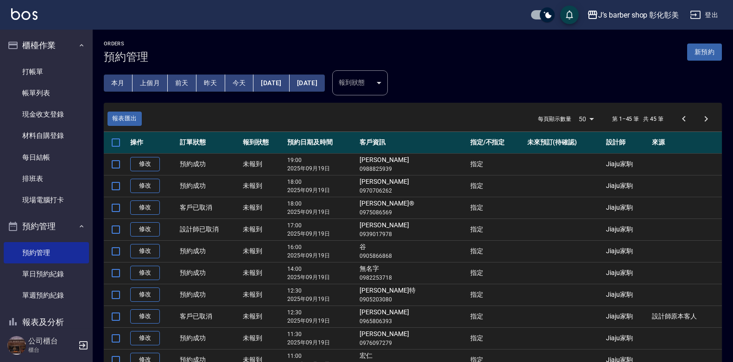
click at [325, 79] on button "[DATE]" at bounding box center [306, 83] width 35 height 17
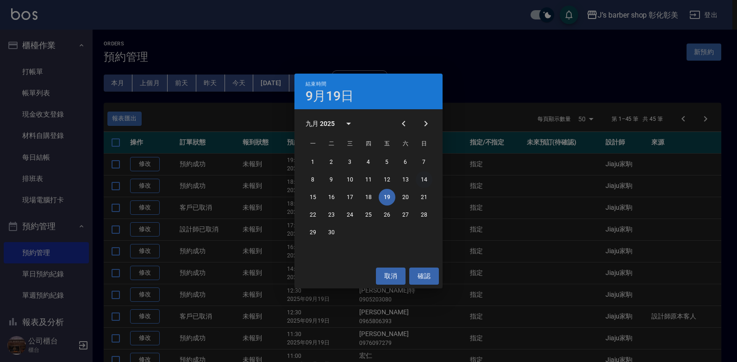
click at [423, 182] on button "14" at bounding box center [424, 179] width 17 height 17
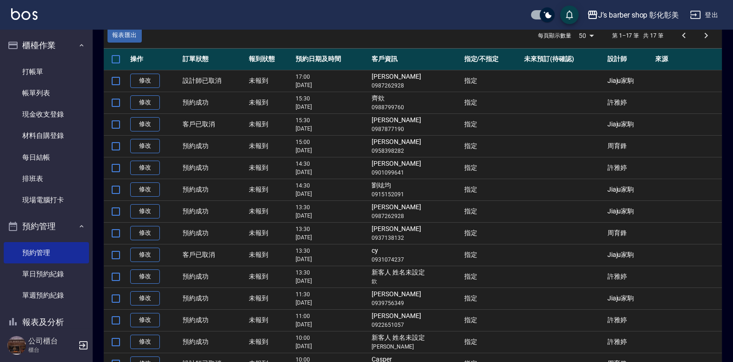
scroll to position [93, 0]
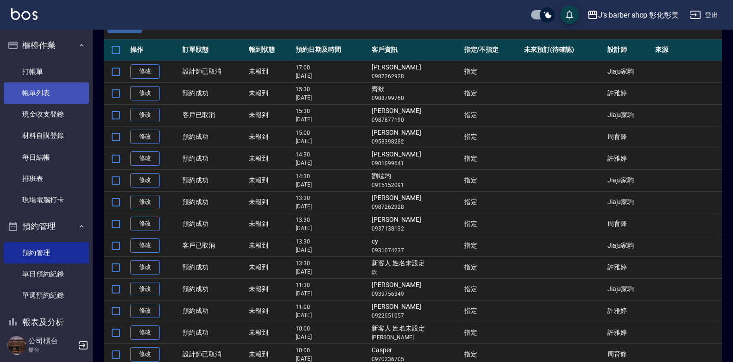
click at [63, 93] on link "帳單列表" at bounding box center [46, 92] width 85 height 21
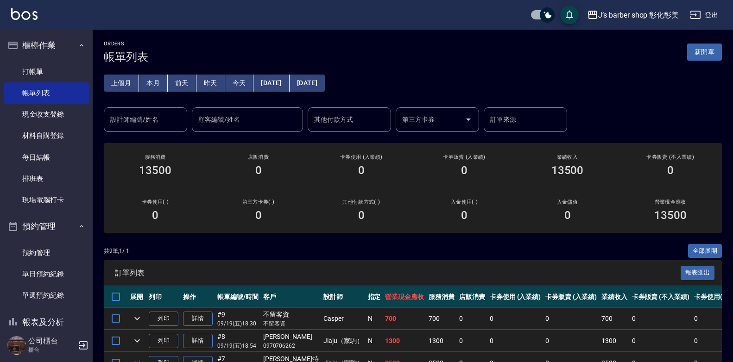
click at [245, 80] on button "今天" at bounding box center [239, 83] width 29 height 17
click at [325, 82] on button "[DATE]" at bounding box center [306, 83] width 35 height 17
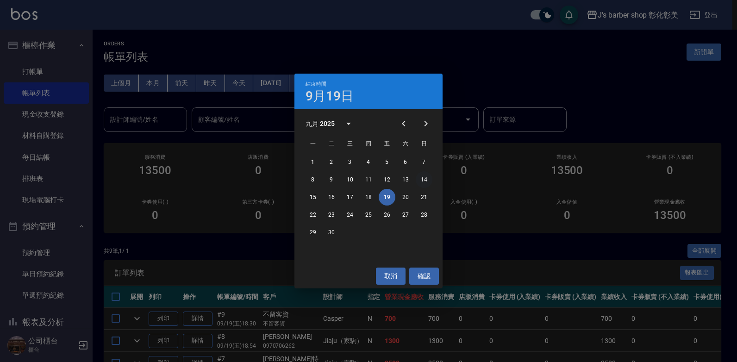
click at [426, 182] on button "14" at bounding box center [424, 179] width 17 height 17
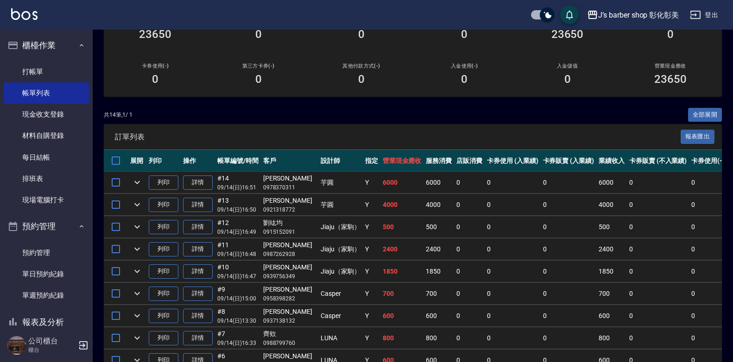
scroll to position [139, 0]
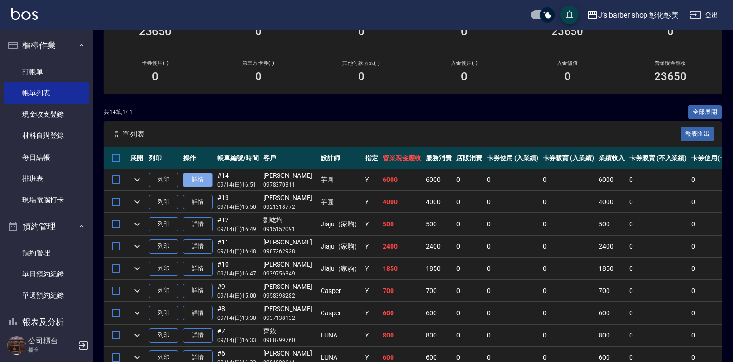
click at [189, 181] on link "詳情" at bounding box center [198, 180] width 30 height 14
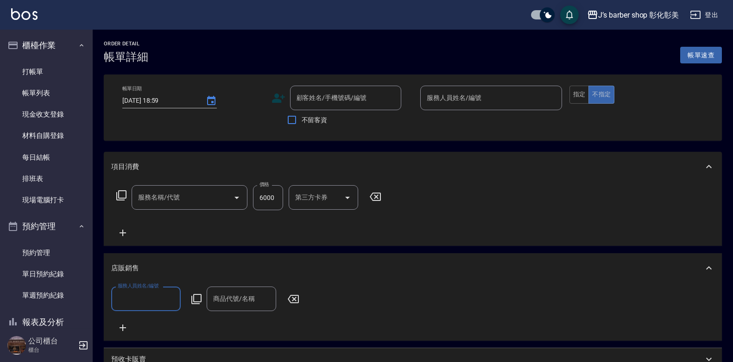
type input "[DATE] 16:51"
type input "芋圓(無代號)"
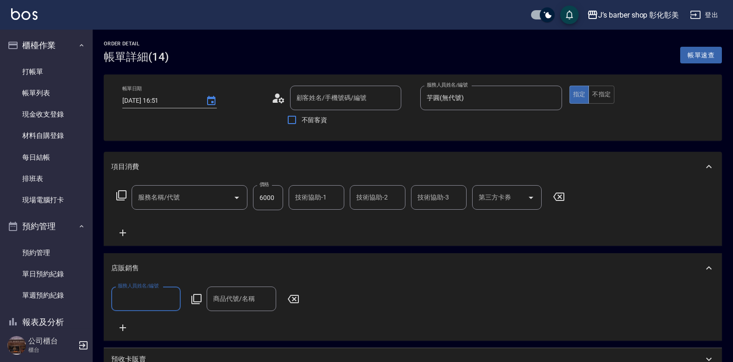
type input "非洲辮(301)"
type input "[PERSON_NAME]/0978370311/null"
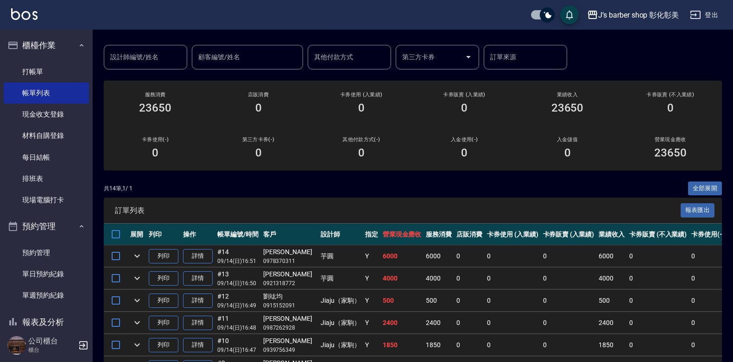
scroll to position [46, 0]
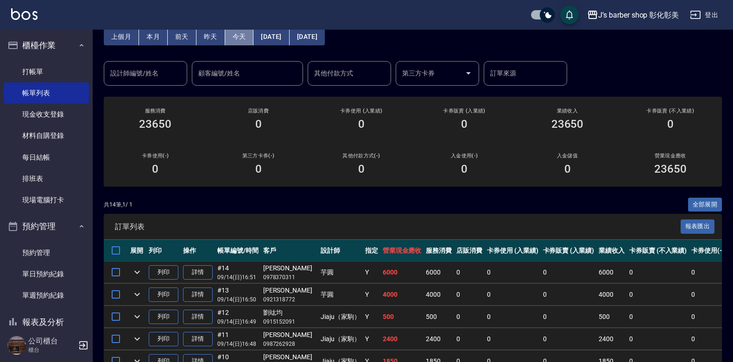
click at [231, 35] on button "今天" at bounding box center [239, 36] width 29 height 17
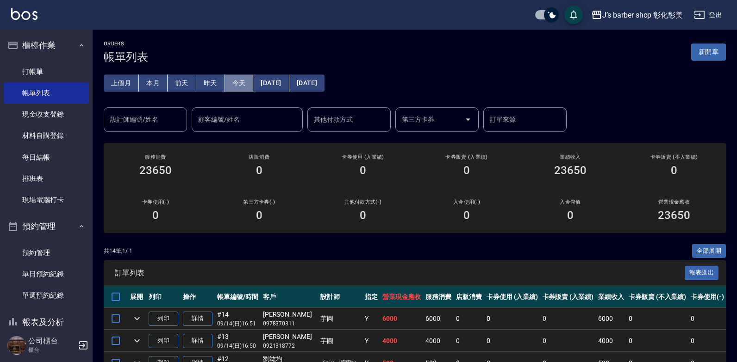
click at [231, 35] on div "ORDERS 帳單列表 新開單 上個月 本月 [DATE] [DATE] [DATE] [DATE] [DATE] 設計師編號/姓名 設計師編號/姓名 顧客編…" at bounding box center [415, 343] width 645 height 626
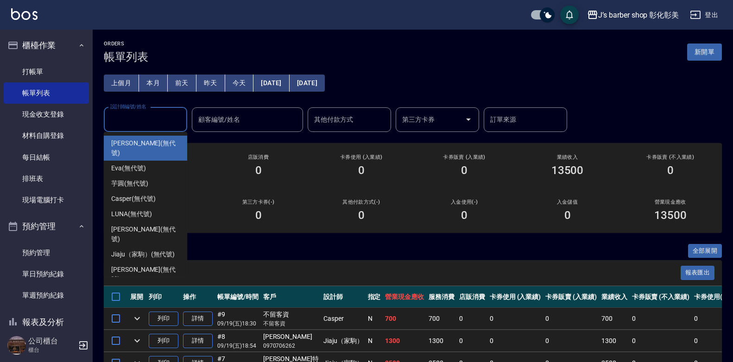
click at [172, 121] on input "設計師編號/姓名" at bounding box center [145, 120] width 75 height 16
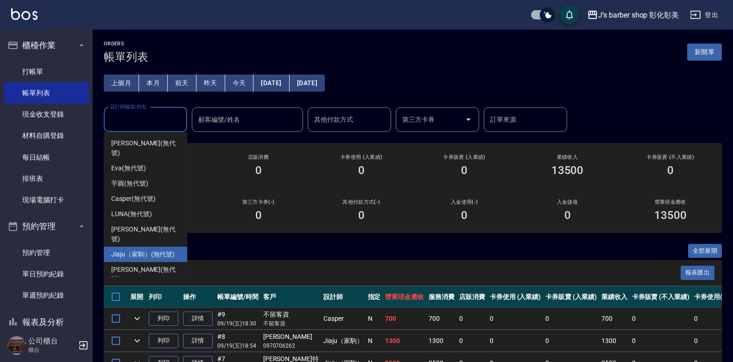
click at [135, 250] on span "Jiaju（家駒） (無代號)" at bounding box center [142, 255] width 63 height 10
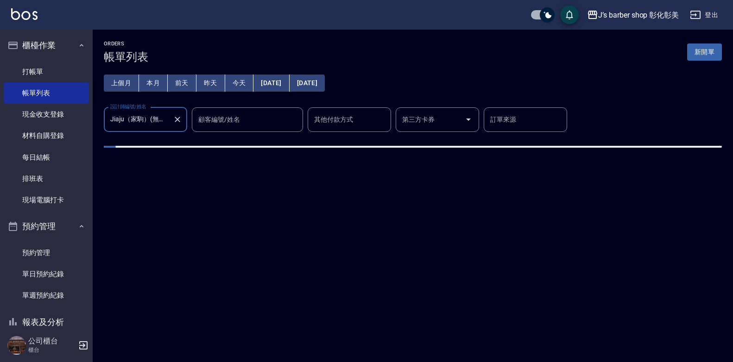
type input "Jiaju（家駒）(無代號)"
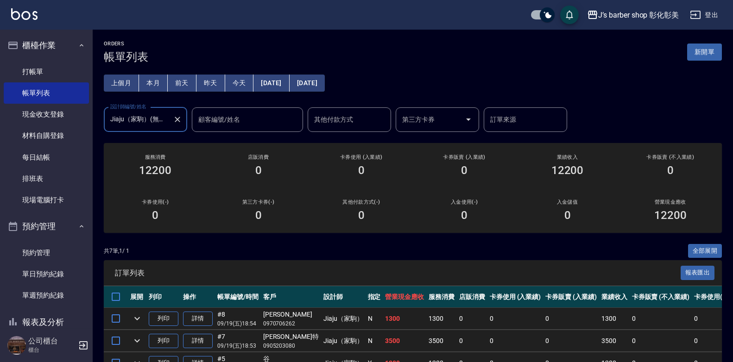
click at [180, 120] on icon "Clear" at bounding box center [177, 119] width 9 height 9
